Goal: Task Accomplishment & Management: Complete application form

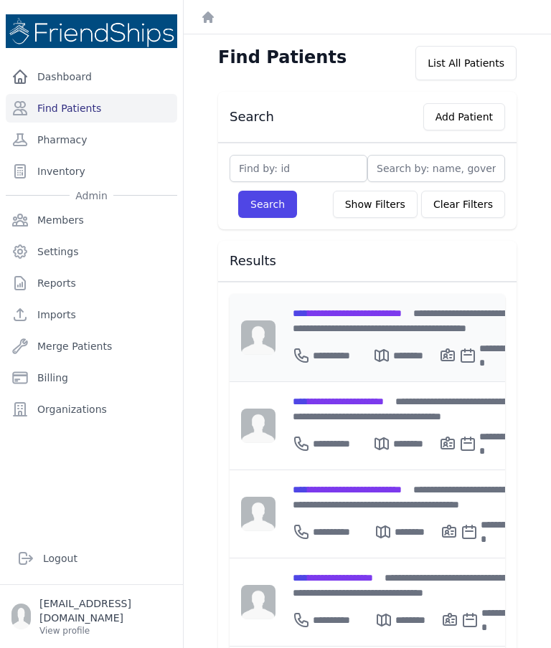
click at [323, 343] on div "**********" at bounding box center [332, 355] width 80 height 29
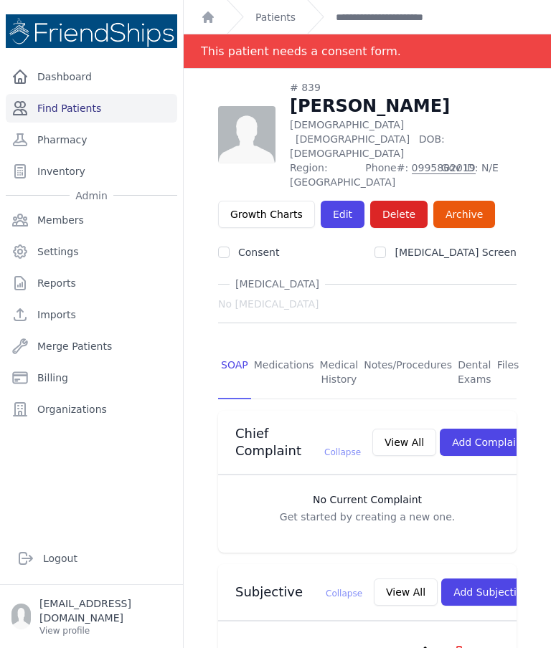
click at [110, 121] on link "Find Patients" at bounding box center [91, 108] width 171 height 29
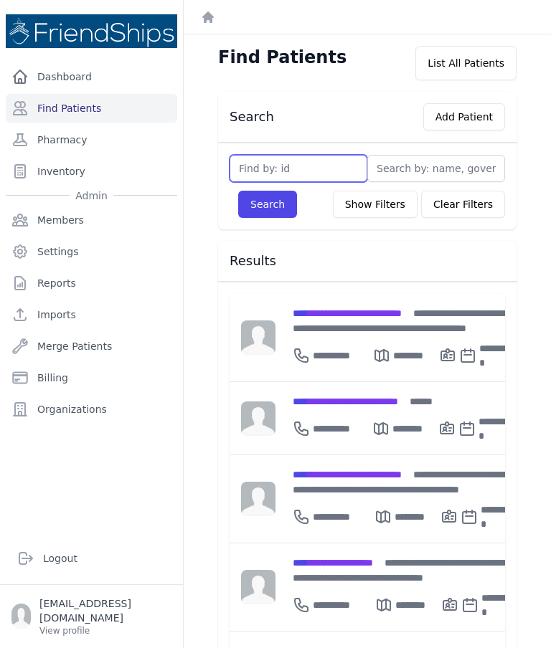
click at [327, 169] on input "text" at bounding box center [298, 168] width 138 height 27
type input "307"
click at [265, 227] on div "307 Search Show Filters Clear Filters Filter By Age 0-20 21-40 41-60 60+ Filter…" at bounding box center [367, 186] width 298 height 87
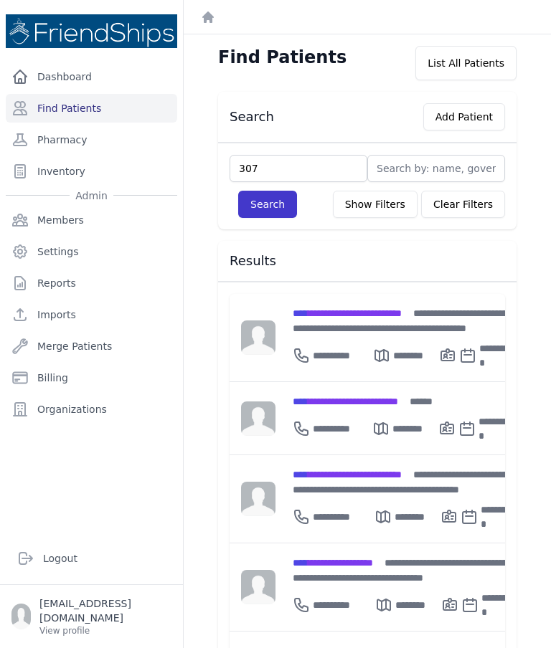
click at [276, 201] on button "Search" at bounding box center [267, 204] width 59 height 27
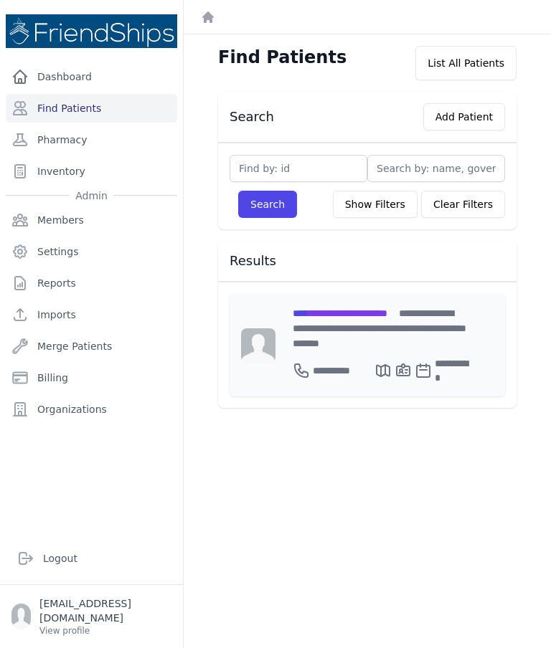
click at [383, 309] on span "**********" at bounding box center [339, 313] width 95 height 10
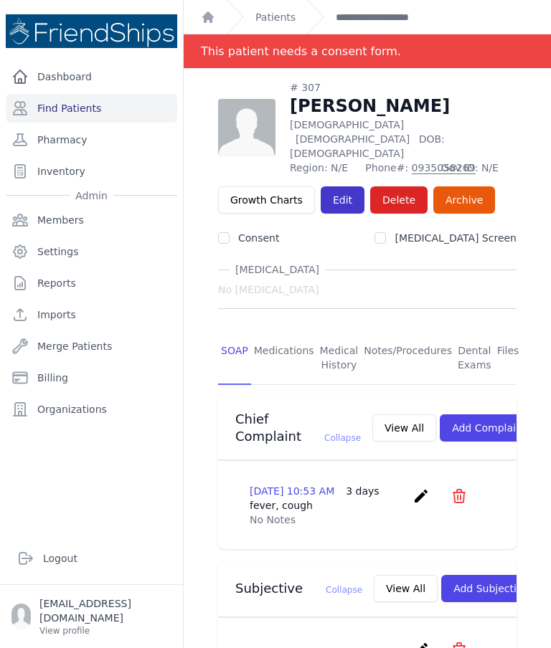
click at [335, 186] on link "Edit" at bounding box center [342, 199] width 44 height 27
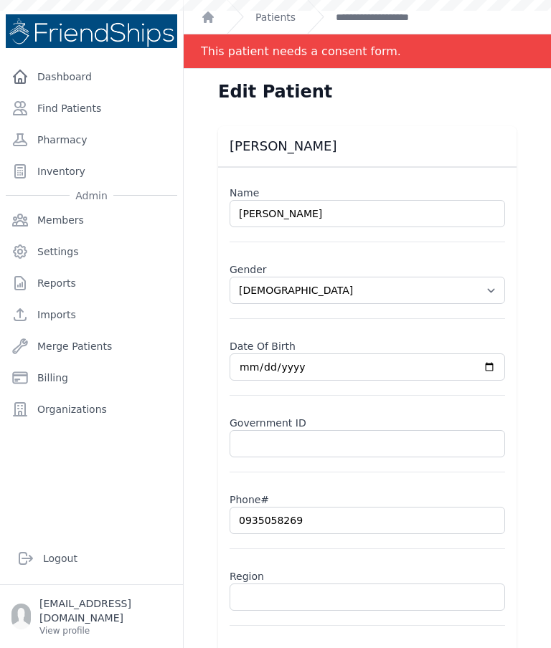
select select "[DEMOGRAPHIC_DATA]"
click at [322, 599] on input "text" at bounding box center [366, 597] width 275 height 27
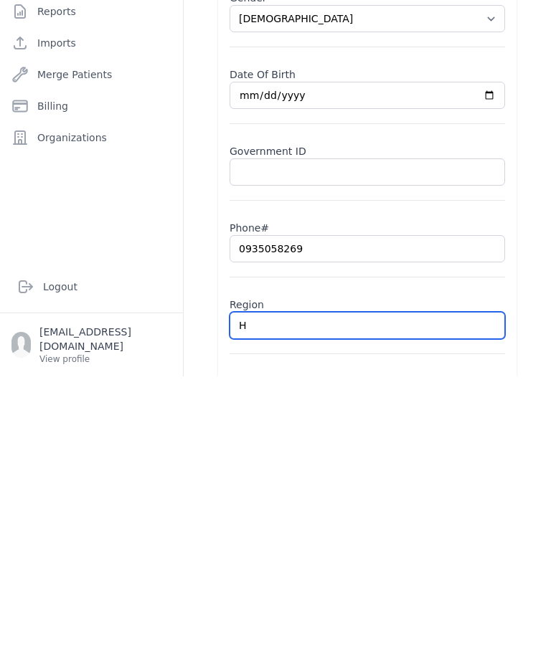
type input "Ha"
select select "male"
type input "Hama"
select select "male"
type input "Hamadiy"
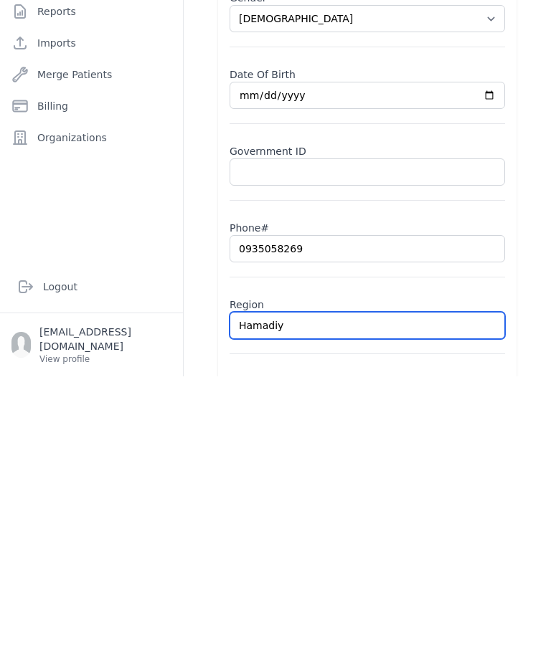
select select "male"
type input "Hamadiya"
select select "male"
type input "Hamadiya"
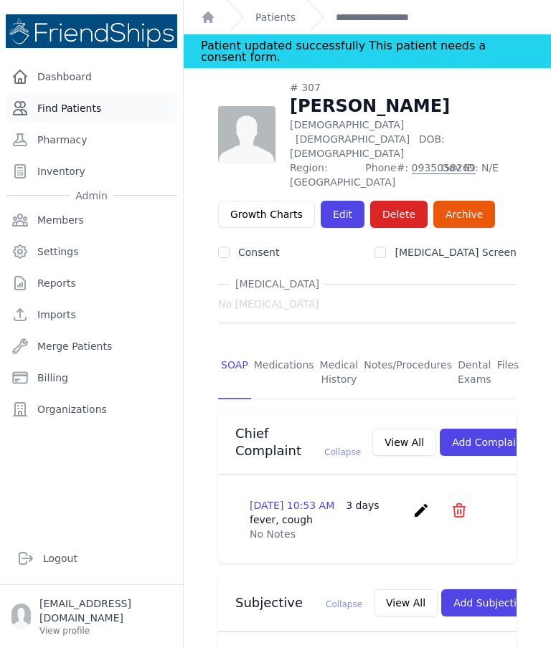
click at [98, 94] on link "Find Patients" at bounding box center [91, 108] width 171 height 29
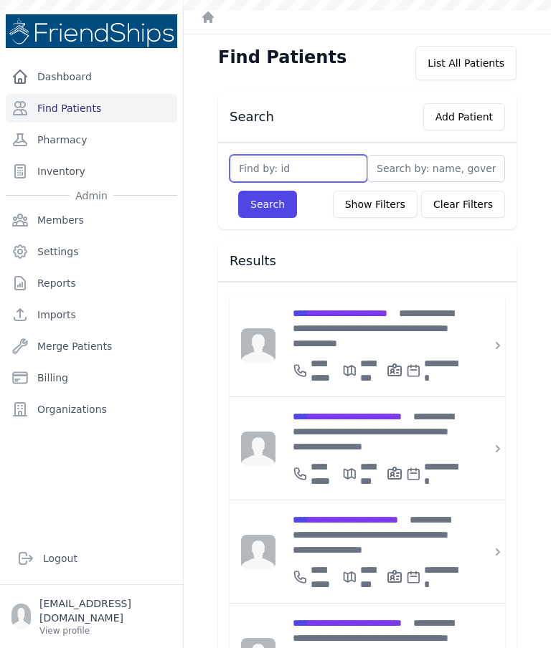
click at [346, 162] on input "text" at bounding box center [298, 168] width 138 height 27
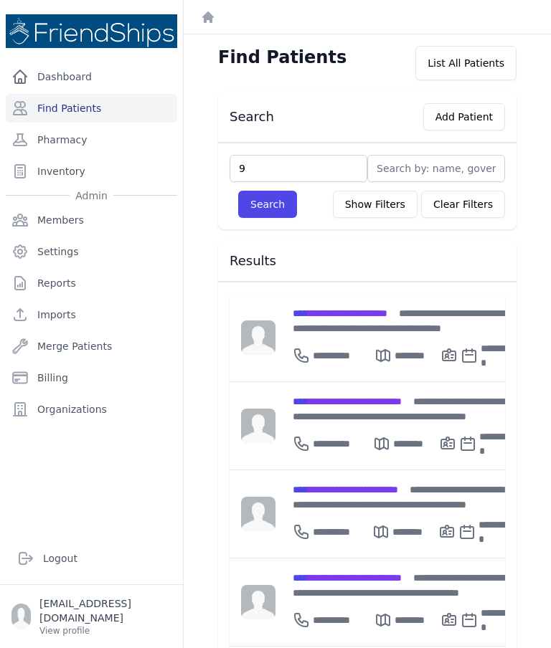
type input "9"
click at [267, 204] on button "Search" at bounding box center [267, 204] width 59 height 27
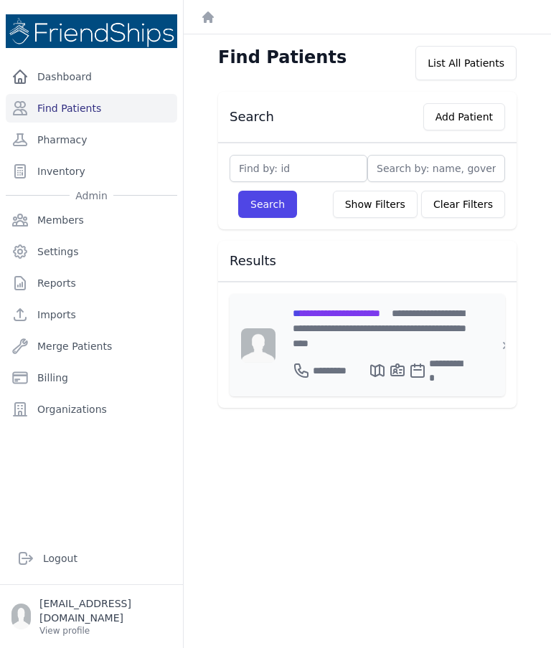
click at [371, 318] on span "**********" at bounding box center [335, 313] width 87 height 10
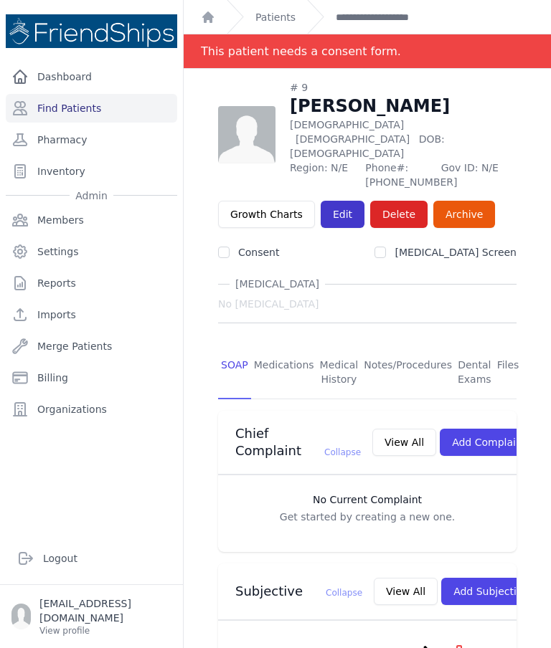
click at [335, 201] on link "Edit" at bounding box center [342, 214] width 44 height 27
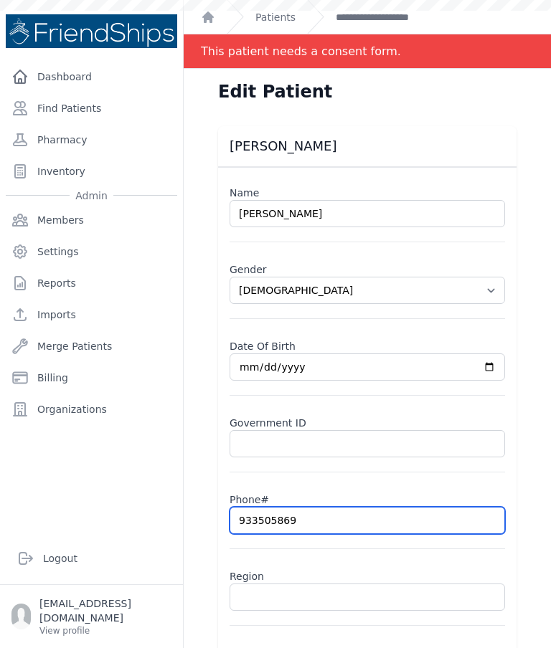
click at [244, 522] on input "933505869" at bounding box center [366, 520] width 275 height 27
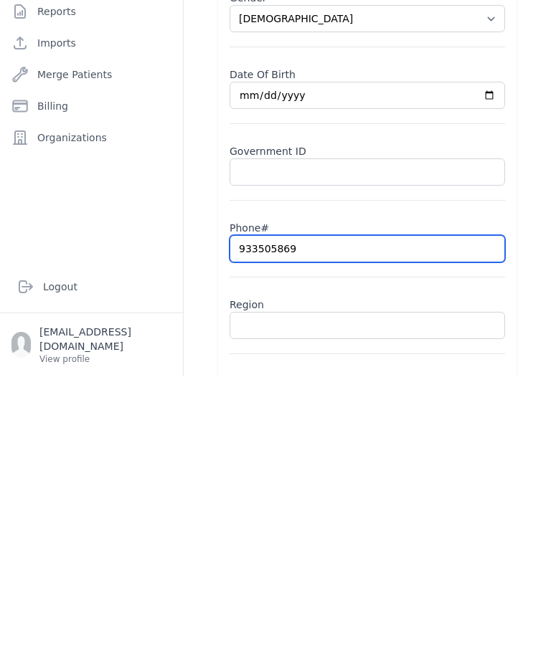
select select "female"
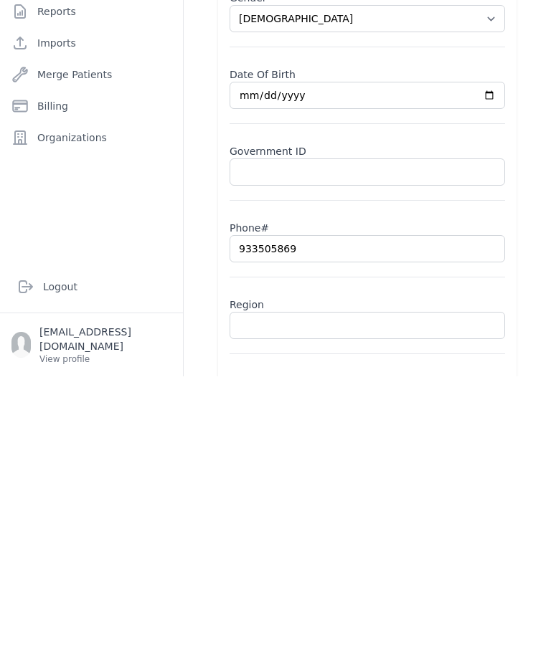
type input "0933505869"
select select "female"
click at [259, 507] on input "0933505869" at bounding box center [366, 520] width 275 height 27
click at [266, 507] on input "0933505869" at bounding box center [366, 520] width 275 height 27
click at [267, 507] on input "0933505869" at bounding box center [366, 520] width 275 height 27
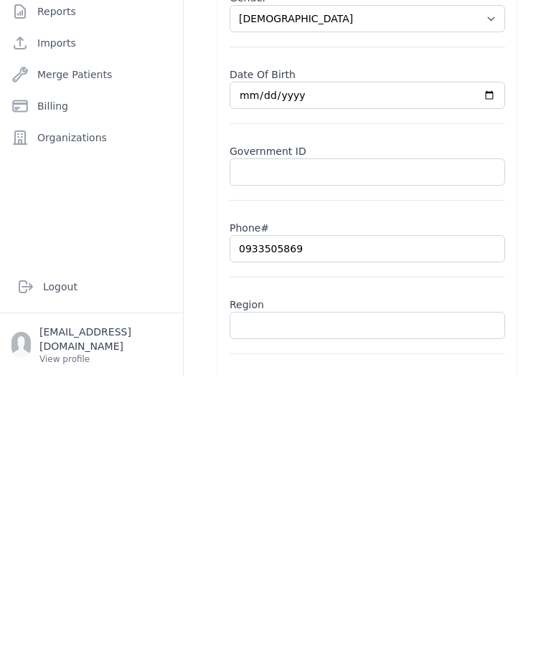
type input "0"
select select "female"
type input "09"
select select "female"
type input "093"
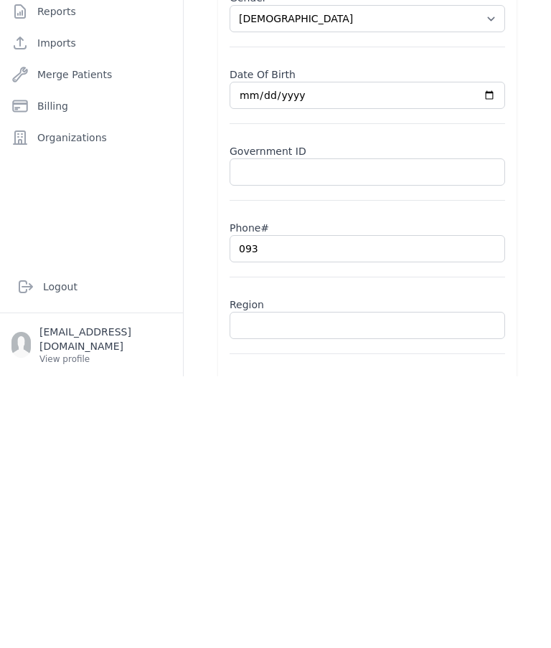
select select "female"
type input "0935"
select select "female"
type input "093505"
select select "female"
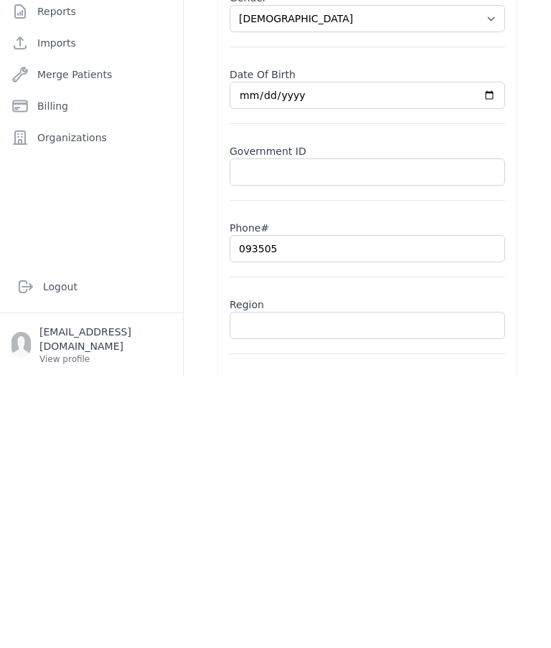
type input "0935058"
select select "female"
type input "09350582"
select select "female"
type input "0935058269"
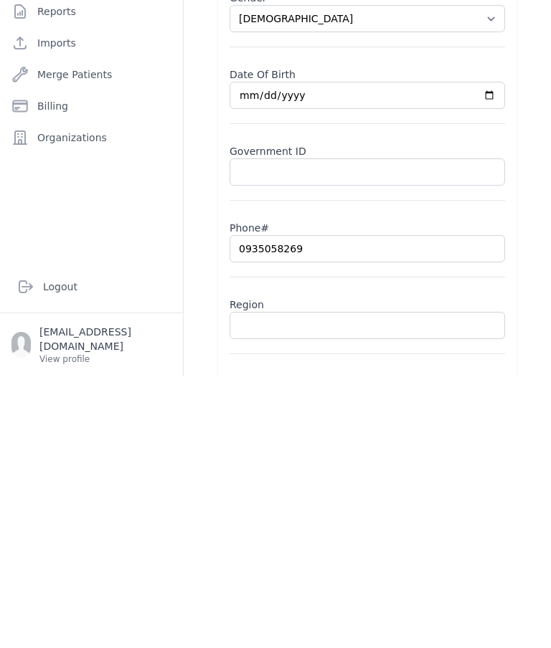
select select "female"
type input "0935058269"
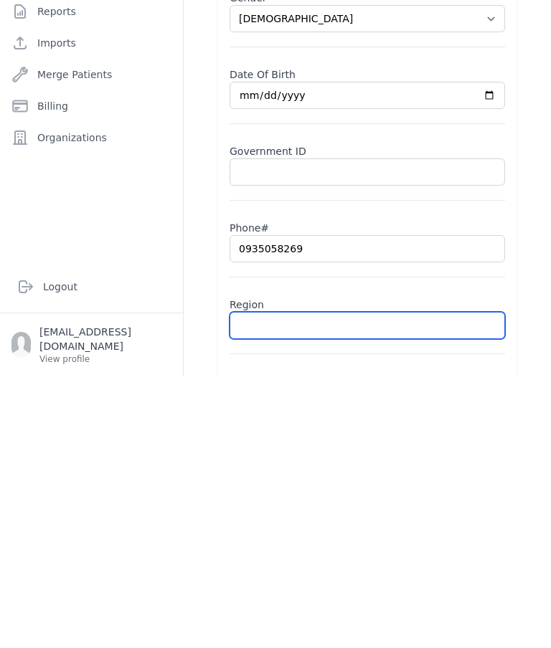
click at [293, 584] on input "text" at bounding box center [366, 597] width 275 height 27
select select "female"
type input "933505869"
type input "H"
select select "female"
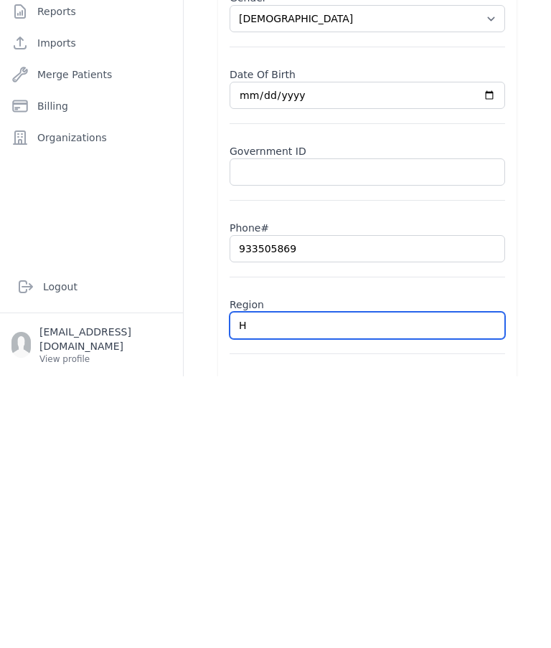
type input "Ha"
select select "female"
type input "Hama"
select select "female"
type input "Hamadiya"
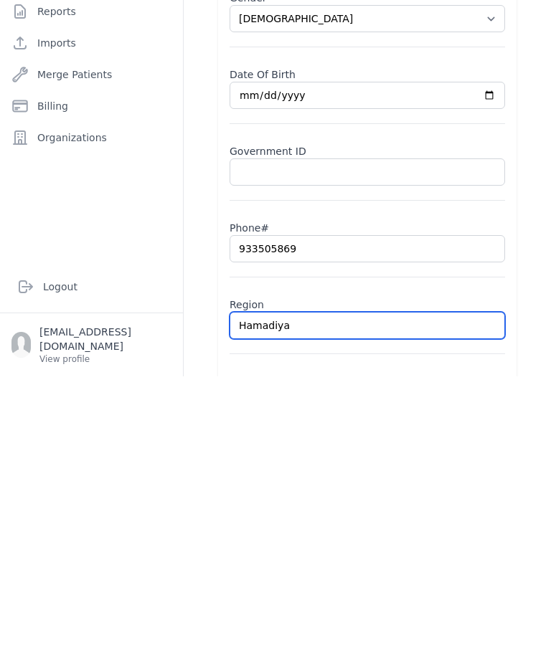
select select "female"
type input "Hamadiya"
select select "female"
type input "Hamadiya"
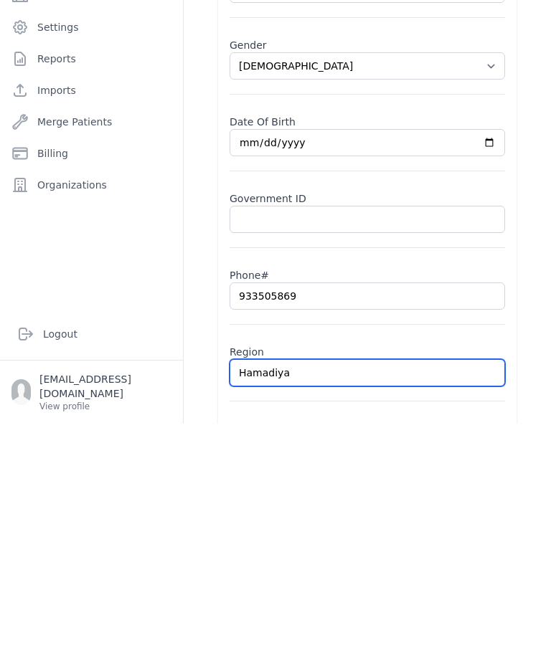
select select "female"
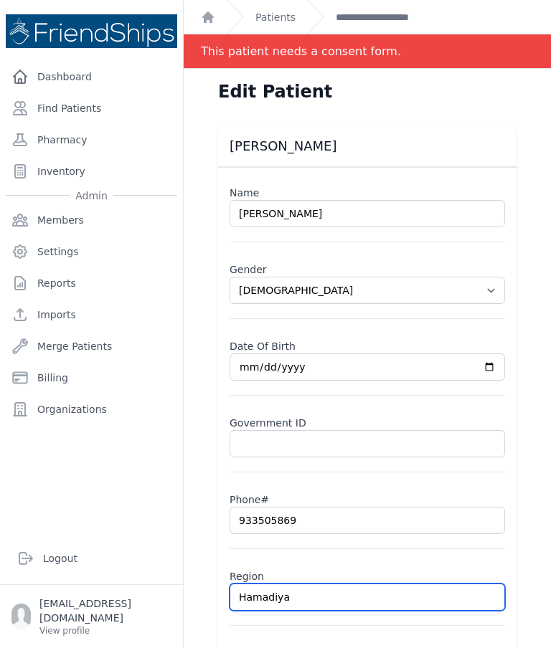
scroll to position [0, 0]
type input "Hamadiya"
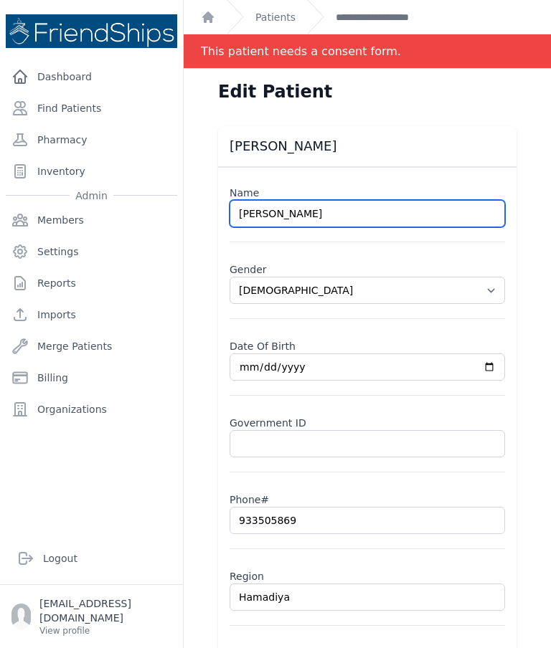
click at [372, 219] on input "Ghina Yassin Ghayyad" at bounding box center [366, 213] width 275 height 27
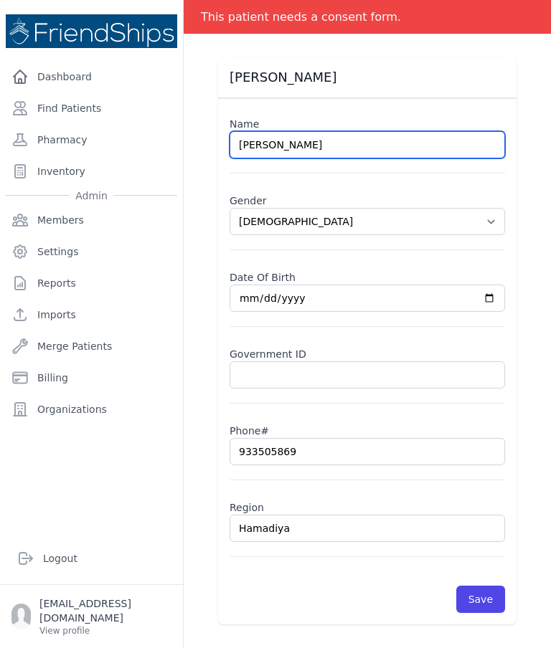
scroll to position [69, 0]
type input "Ghina Yassin Ghayyadh"
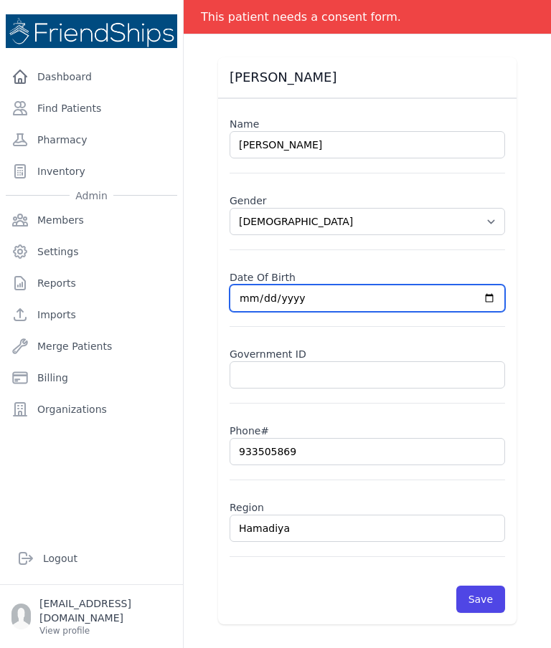
click at [402, 302] on input "2025-08-16" at bounding box center [366, 298] width 275 height 27
select select "female"
type input "2024-08-16"
select select "female"
type input "2024-09-16"
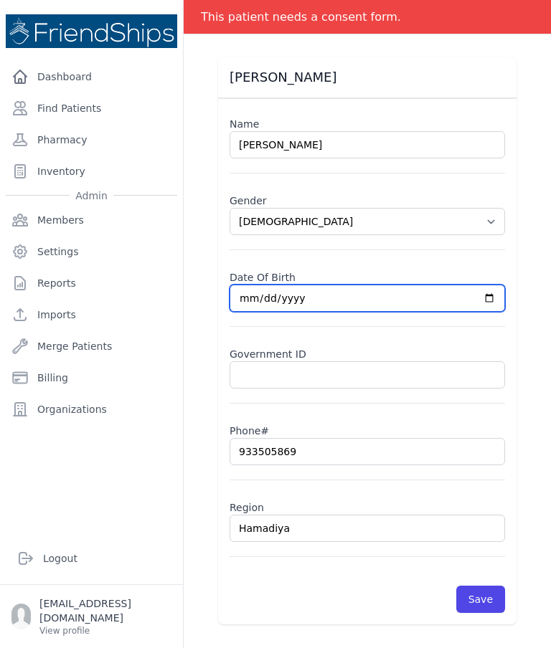
select select "female"
type input "2024-09-01"
select select "female"
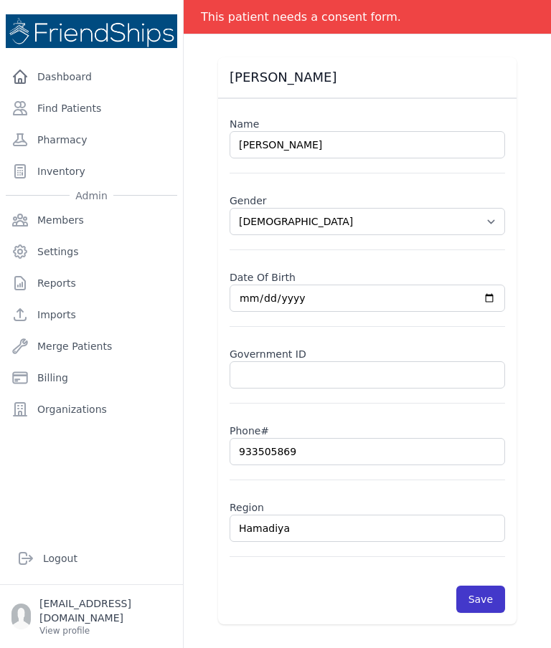
click at [488, 596] on button "Save" at bounding box center [480, 599] width 49 height 27
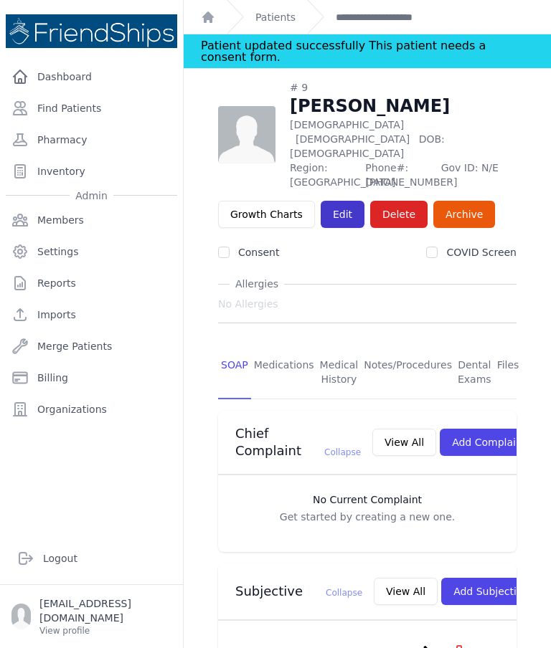
click at [341, 201] on link "Edit" at bounding box center [342, 214] width 44 height 27
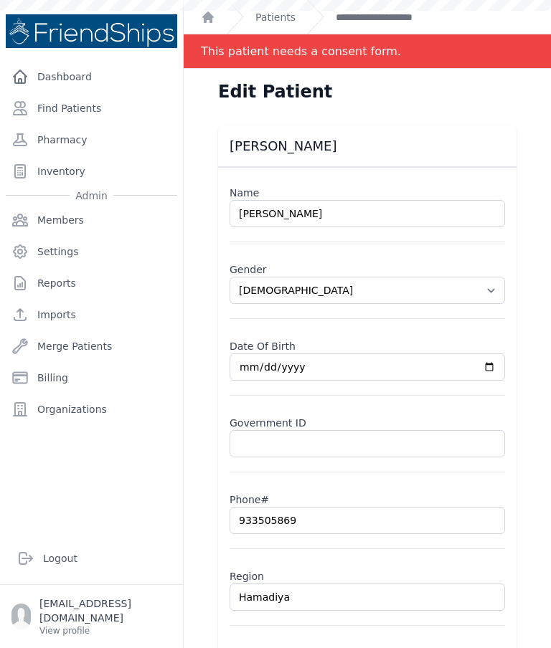
scroll to position [329, 0]
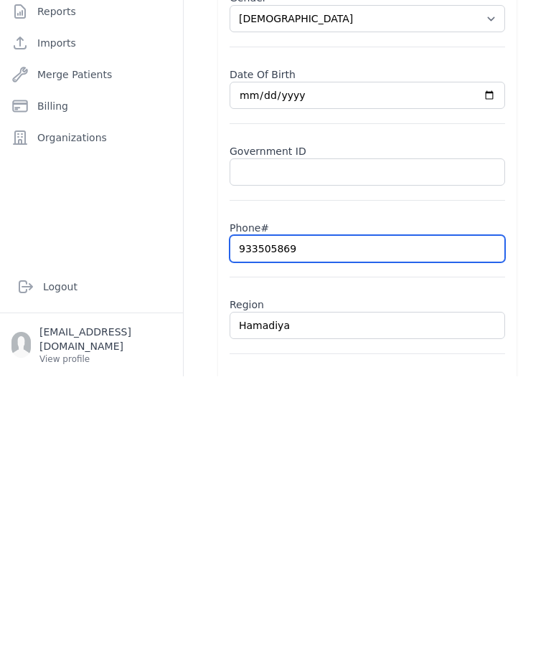
select select "[DEMOGRAPHIC_DATA]"
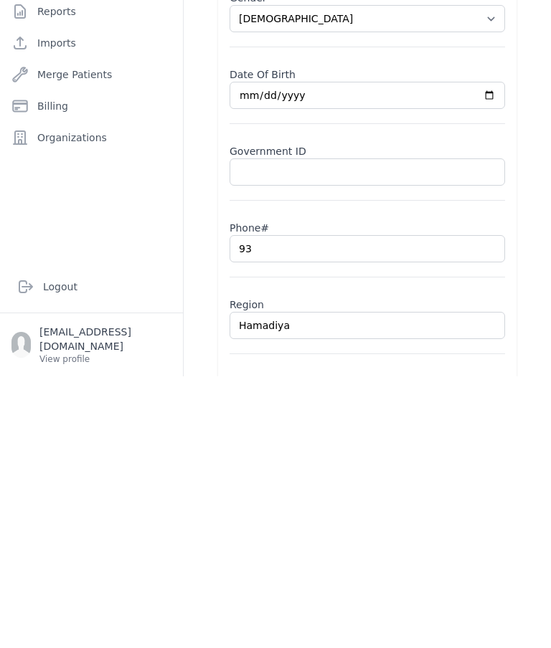
type input "9"
select select "[DEMOGRAPHIC_DATA]"
type input "09"
select select "female"
type input "093"
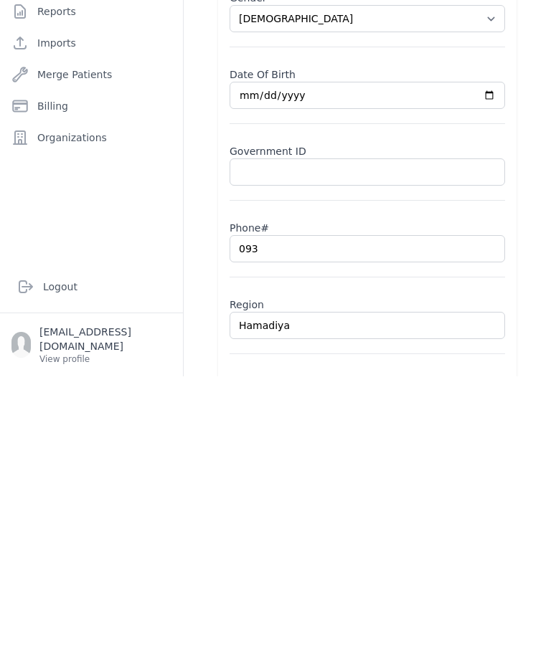
select select "female"
type input "0935"
select select "female"
type input "09350"
select select "female"
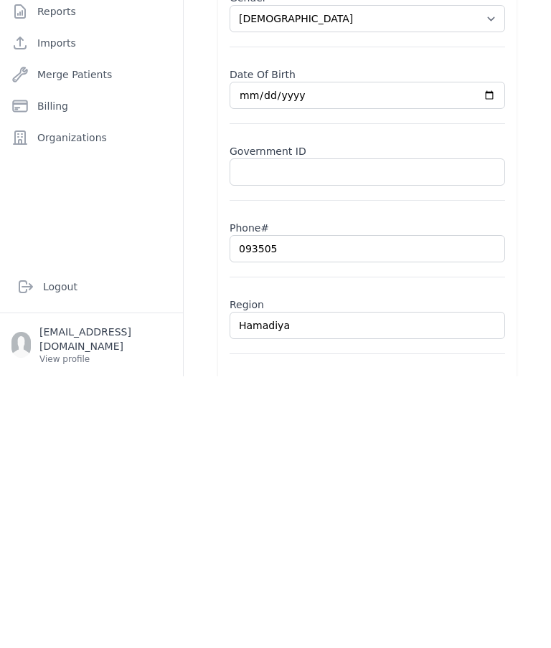
type input "0935058"
select select "female"
type input "093505826"
select select "female"
type input "0935058269"
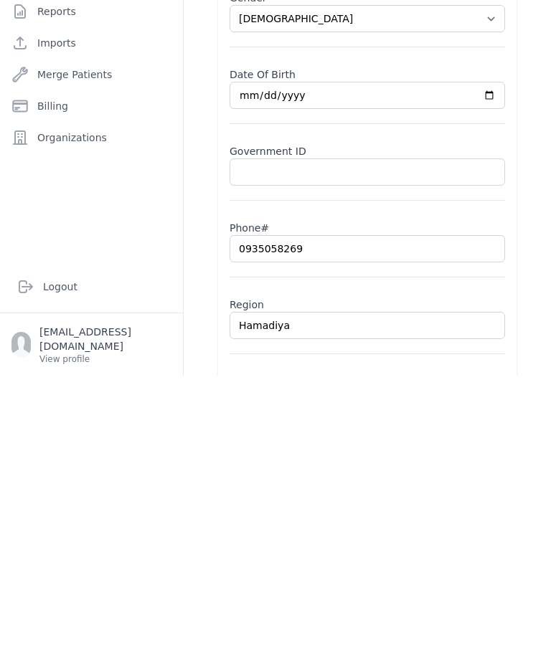
select select "female"
type input "0935058269"
click at [324, 584] on input "Hamadiya" at bounding box center [366, 597] width 275 height 27
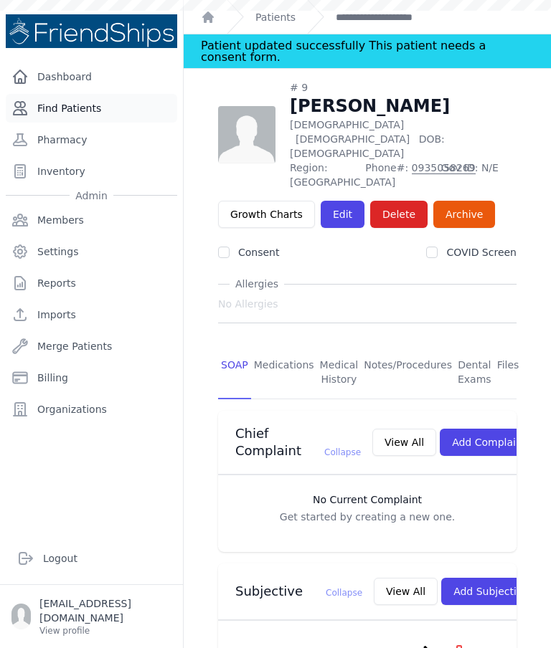
click at [124, 94] on link "Find Patients" at bounding box center [91, 108] width 171 height 29
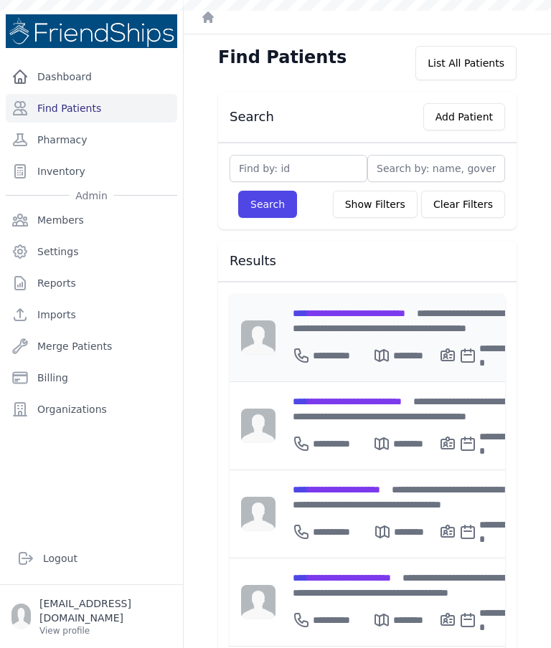
click at [377, 315] on span "**********" at bounding box center [348, 313] width 113 height 10
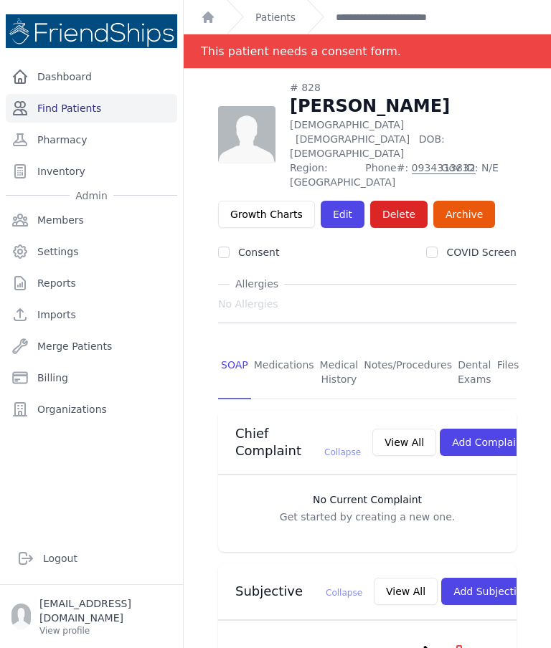
click at [134, 118] on link "Find Patients" at bounding box center [91, 108] width 171 height 29
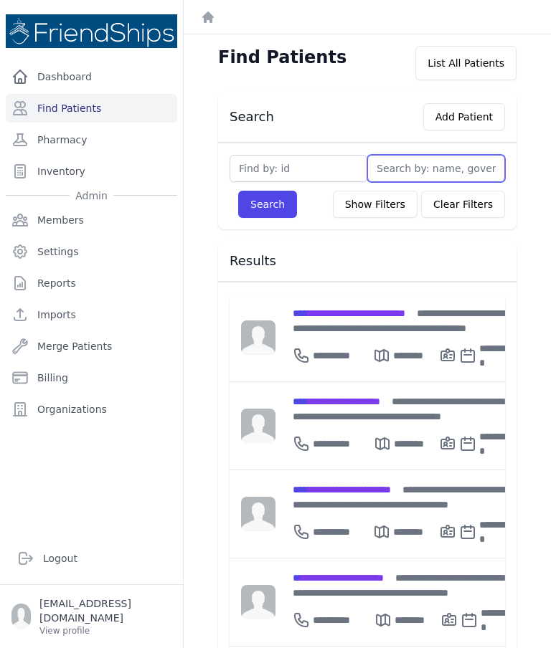
click at [444, 166] on input "text" at bounding box center [436, 168] width 138 height 27
type input "Ha"
type input "[PERSON_NAME]"
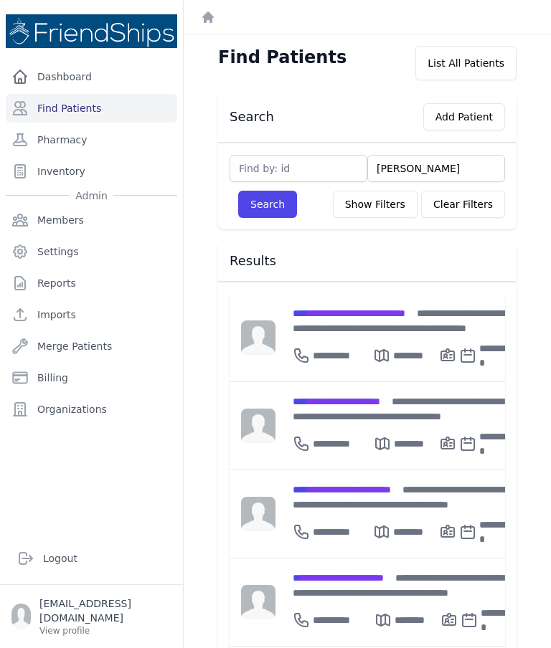
type input "Hani"
click at [275, 204] on button "Search" at bounding box center [267, 204] width 59 height 27
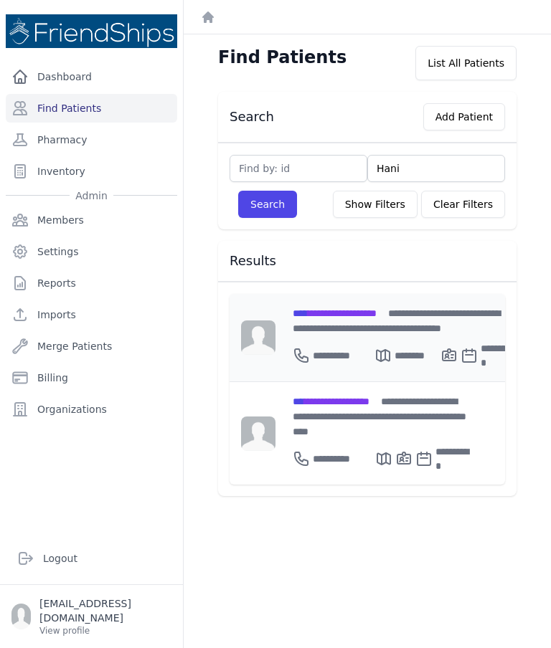
click at [409, 318] on div "**********" at bounding box center [403, 320] width 223 height 30
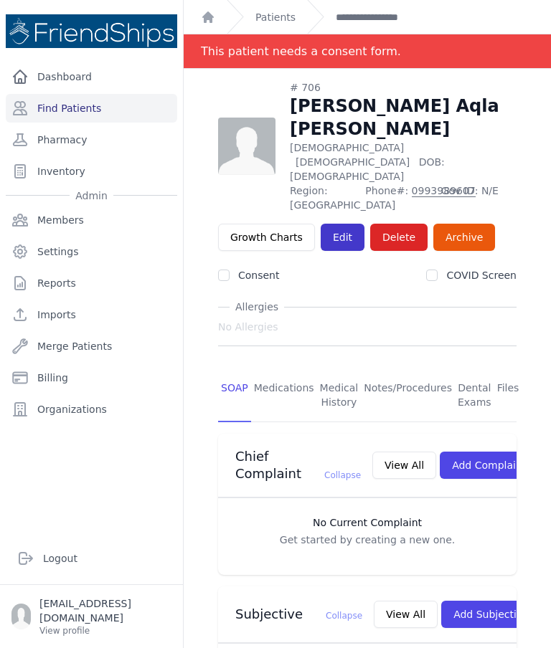
click at [345, 224] on link "Edit" at bounding box center [342, 237] width 44 height 27
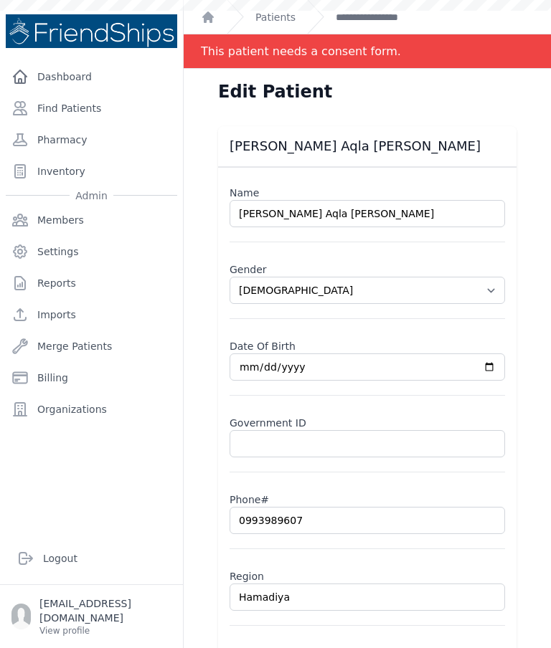
select select "[DEMOGRAPHIC_DATA]"
click at [368, 16] on link "**********" at bounding box center [379, 17] width 89 height 14
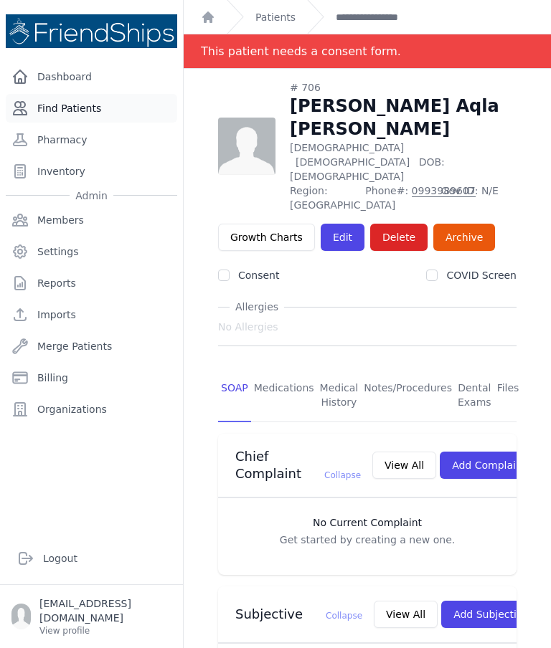
click at [136, 116] on link "Find Patients" at bounding box center [91, 108] width 171 height 29
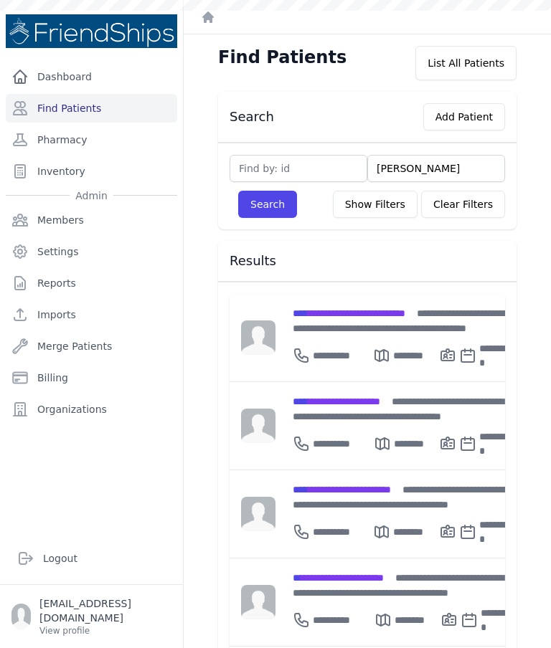
type input "[PERSON_NAME]"
type input "Shahad"
click at [274, 202] on button "Search" at bounding box center [267, 204] width 59 height 27
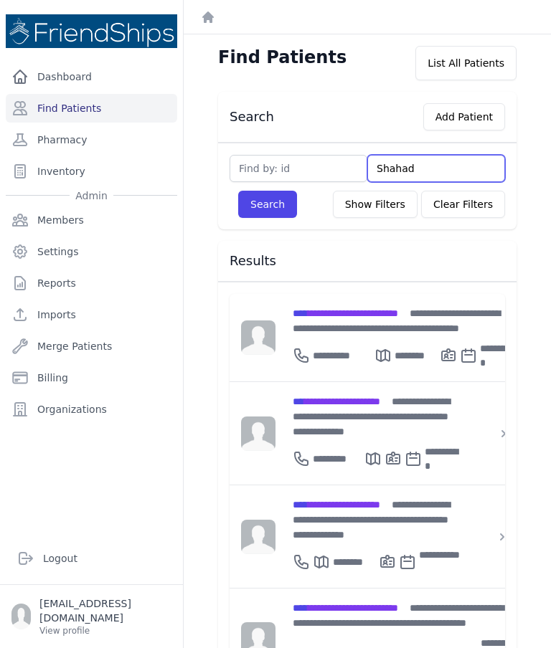
click at [432, 171] on input "Shahad" at bounding box center [436, 168] width 138 height 27
type input "[PERSON_NAME]"
type input "Sha"
type input "Shaaba"
type input "Shaaban"
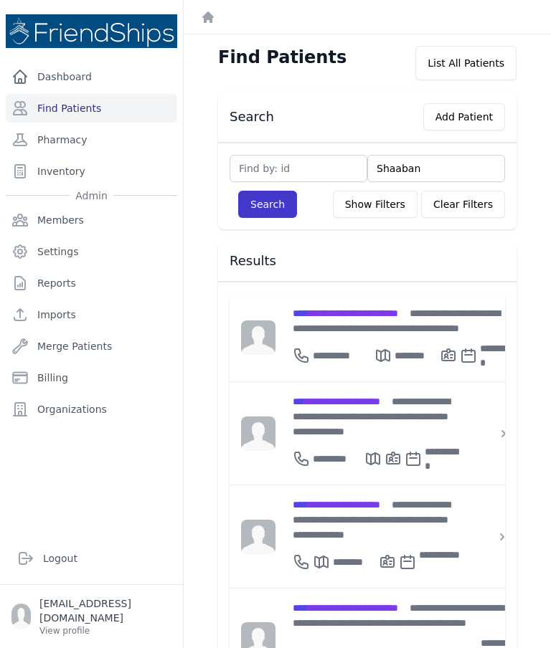
click at [267, 209] on button "Search" at bounding box center [267, 204] width 59 height 27
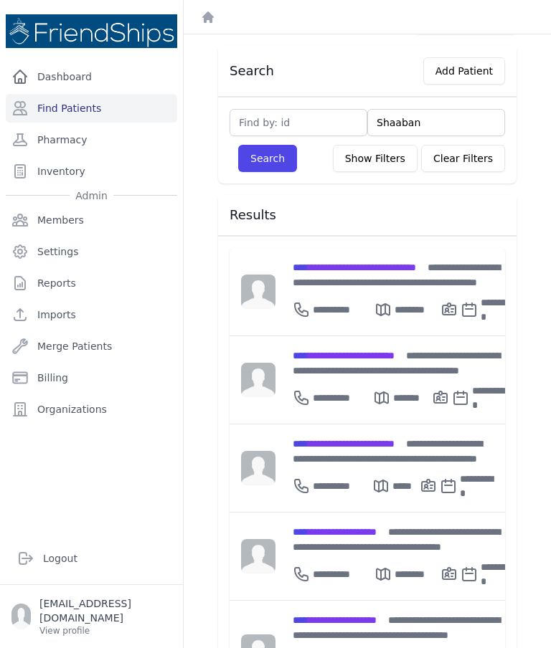
scroll to position [44, 0]
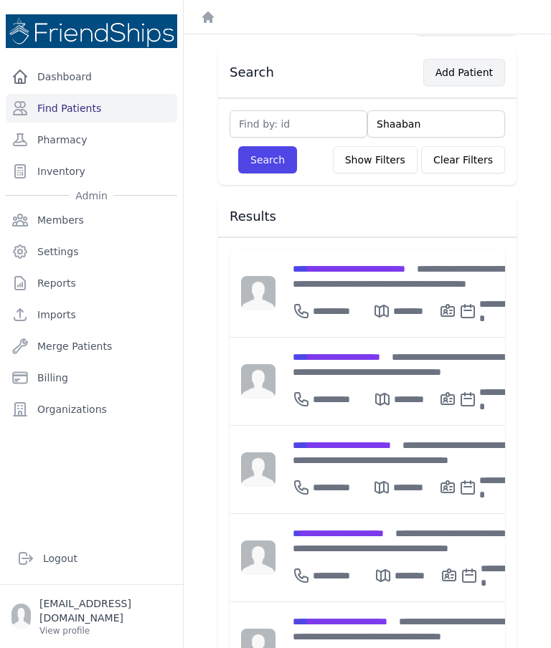
click at [474, 64] on button "Add Patient" at bounding box center [464, 72] width 82 height 27
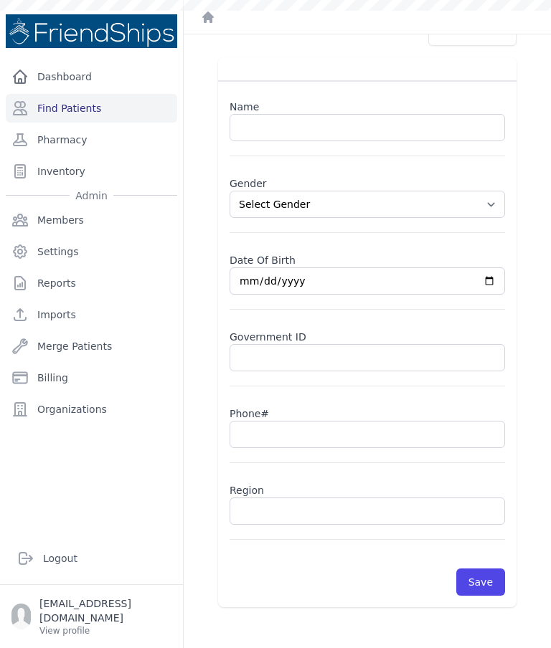
scroll to position [34, 0]
click at [99, 118] on link "Find Patients" at bounding box center [91, 108] width 171 height 29
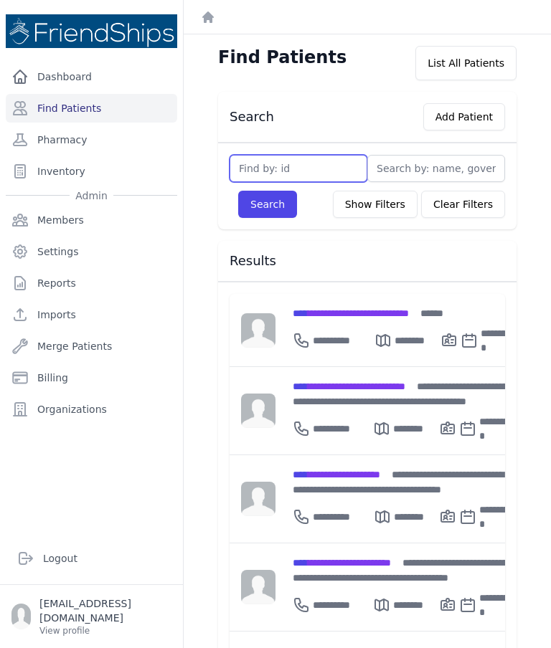
click at [327, 178] on input "text" at bounding box center [298, 168] width 138 height 27
type input "847"
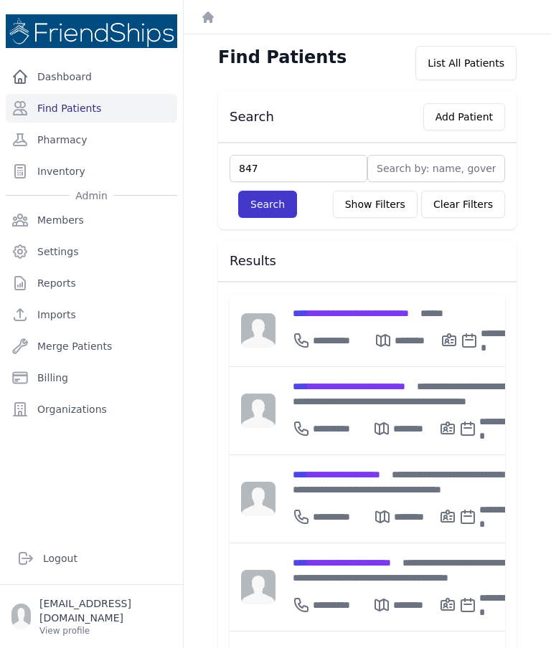
click at [273, 217] on button "Search" at bounding box center [267, 204] width 59 height 27
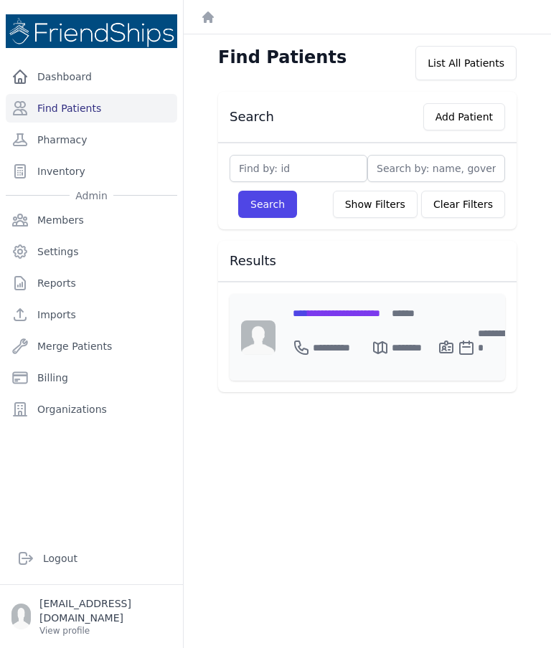
click at [351, 322] on div "**********" at bounding box center [401, 344] width 219 height 49
